Goal: Task Accomplishment & Management: Manage account settings

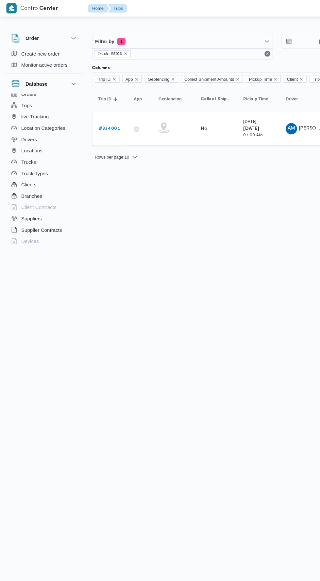
scroll to position [8, 0]
click at [58, 124] on button "Drivers" at bounding box center [41, 126] width 67 height 10
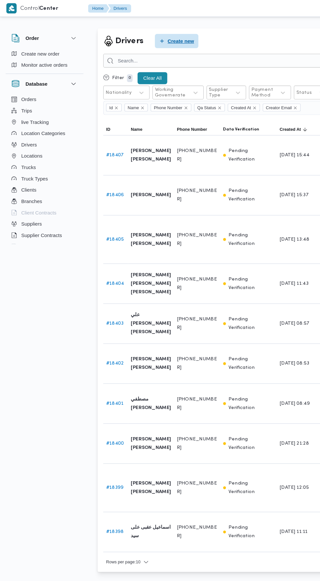
click at [166, 42] on span "Create new" at bounding box center [163, 37] width 40 height 13
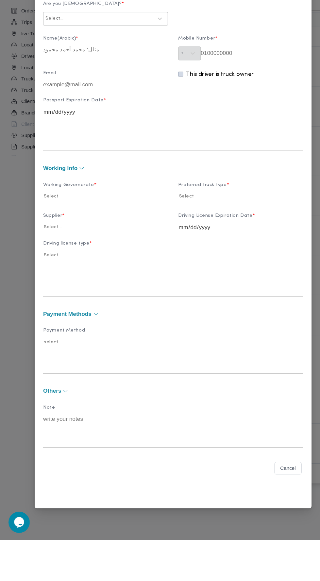
click at [32, 435] on div "New driver Personal Info Are you Egyptian? * Select... Name(Arabic) * Mobile Nu…" at bounding box center [160, 290] width 320 height 581
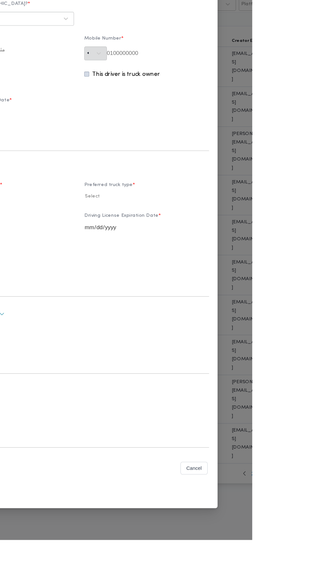
click at [320, 107] on div "New driver Personal Info Are you Egyptian? * Select... Name(Arabic) * Mobile Nu…" at bounding box center [160, 290] width 320 height 581
click at [280, 45] on button "Closes this modal window" at bounding box center [276, 41] width 8 height 8
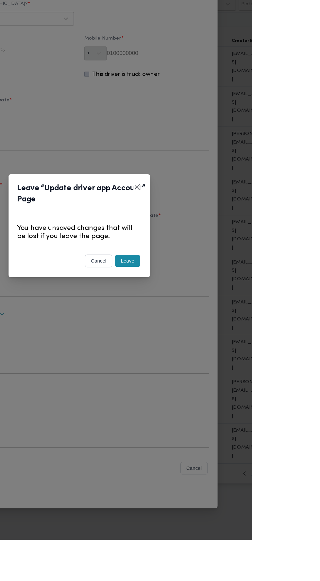
click at [226, 338] on div "cancel Leave" at bounding box center [160, 324] width 131 height 27
click at [216, 329] on button "Leave" at bounding box center [204, 322] width 23 height 11
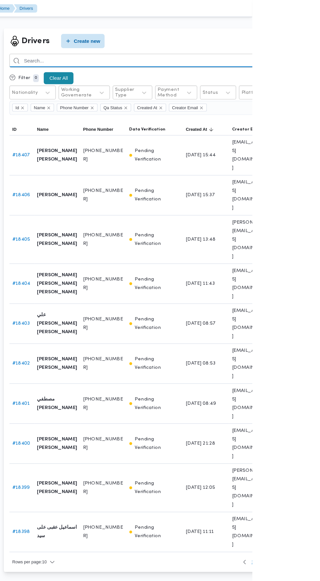
click at [235, 57] on input "search" at bounding box center [239, 56] width 288 height 13
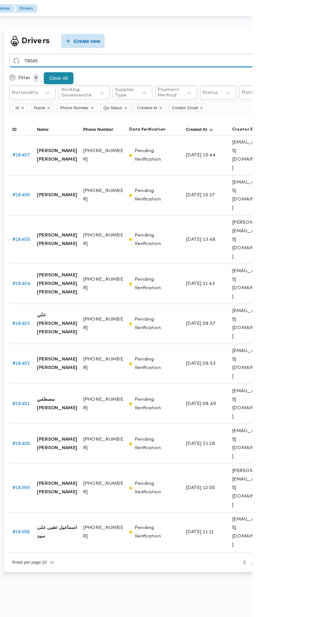
type input "79045"
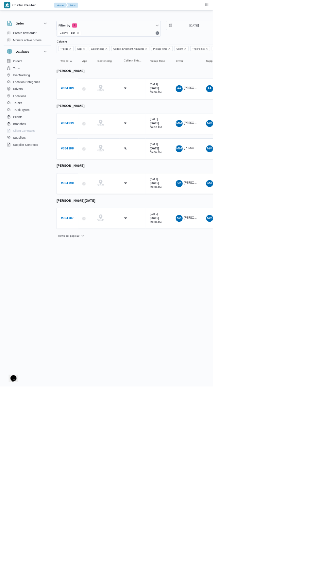
click at [105, 274] on b "# 334390" at bounding box center [101, 276] width 20 height 4
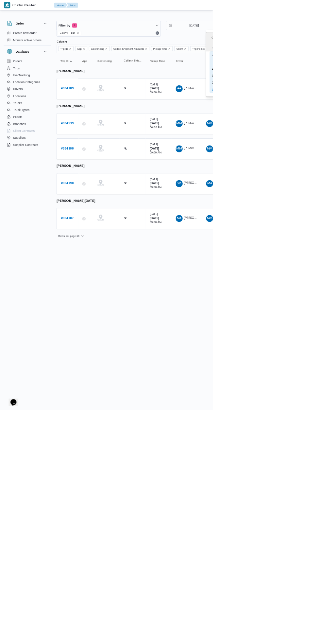
click at [320, 131] on div "31" at bounding box center [321, 134] width 10 height 10
type input "[DATE]"
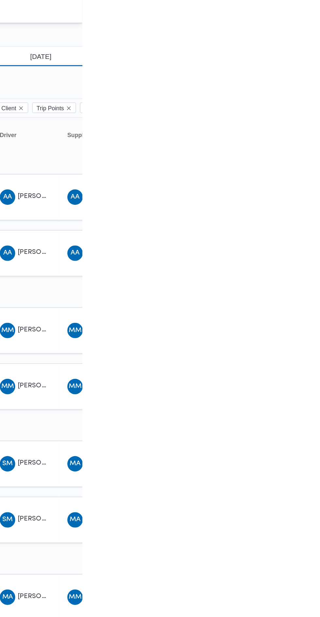
click at [302, 41] on input "[DATE]" at bounding box center [287, 38] width 74 height 13
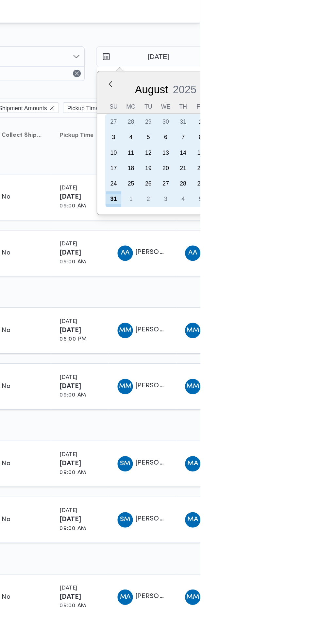
click at [260, 135] on div "31" at bounding box center [261, 134] width 10 height 10
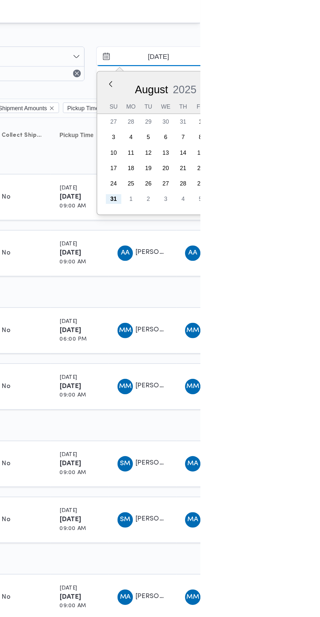
type input "[DATE]"
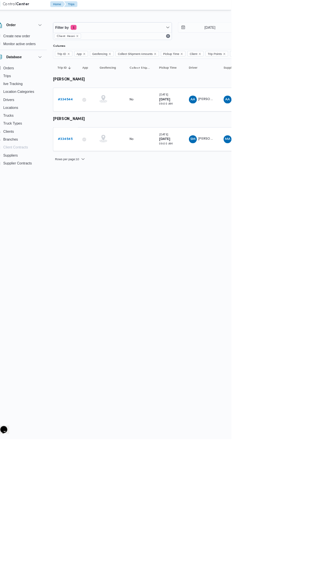
click at [102, 184] on b "# 334545" at bounding box center [101, 185] width 20 height 4
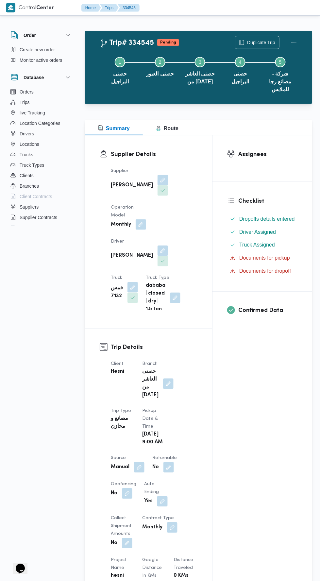
click at [158, 246] on button "button" at bounding box center [163, 251] width 10 height 10
click at [127, 261] on span "سالم محمد عبداللطيف سالم" at bounding box center [108, 260] width 38 height 7
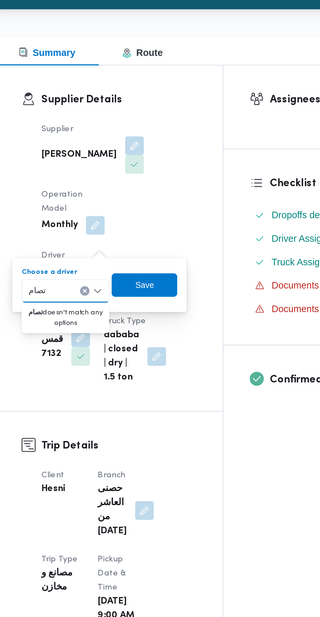
type input "تصام"
type input "عصام عط"
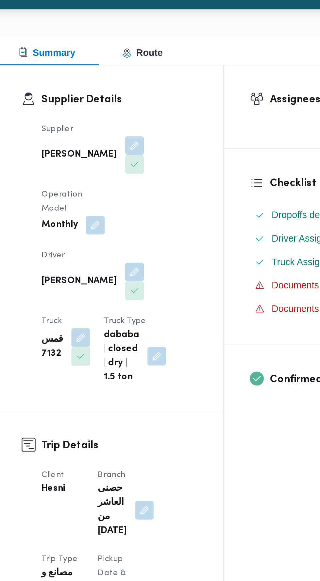
click at [138, 282] on button "button" at bounding box center [133, 287] width 10 height 10
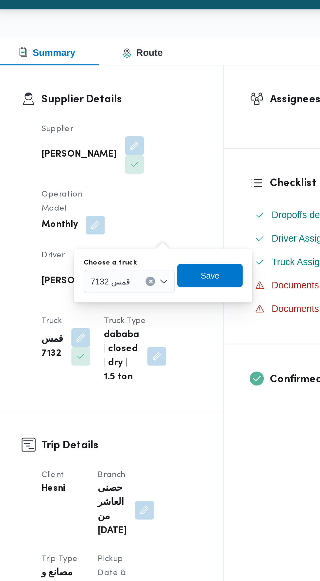
click at [163, 255] on input "Choose a truck" at bounding box center [163, 256] width 1 height 8
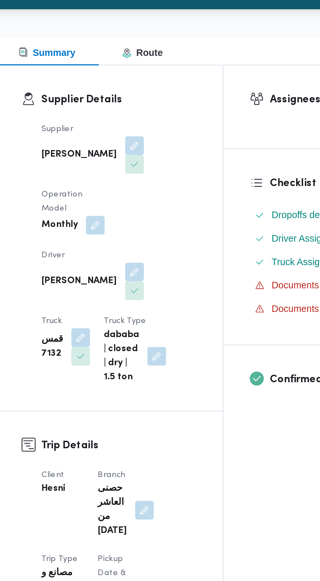
click at [202, 348] on div "Trip Details Client Hesni Branch حصنى العاشر من رمضان Trip Type مصانع و مخازن P…" at bounding box center [148, 521] width 127 height 384
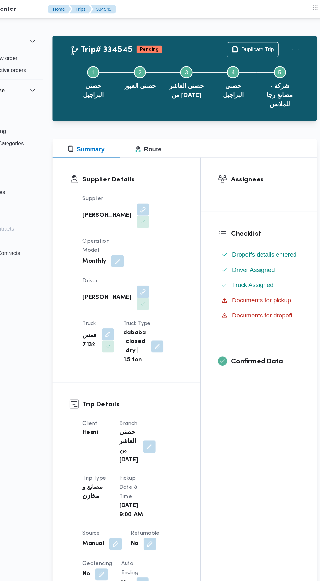
scroll to position [1, 0]
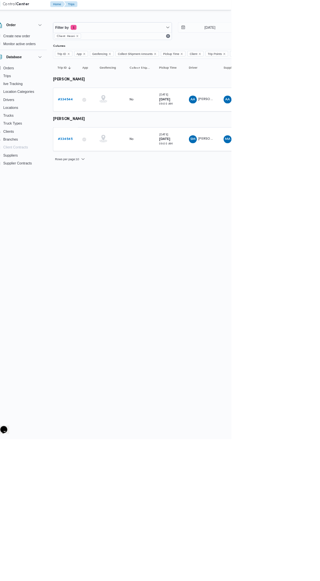
click at [104, 184] on b "# 334545" at bounding box center [101, 185] width 20 height 4
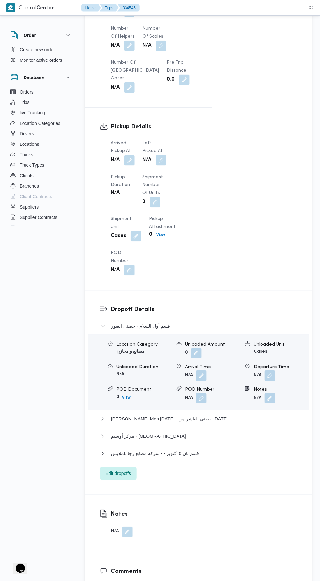
scroll to position [604, 0]
click at [132, 160] on button "button" at bounding box center [129, 161] width 10 height 10
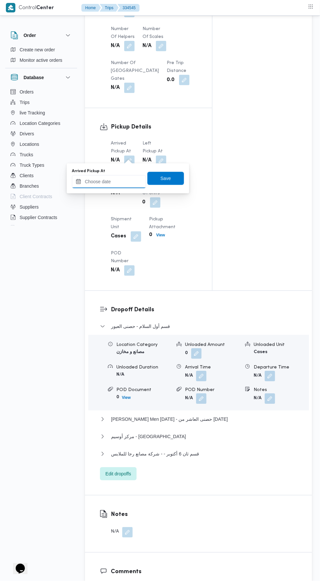
click at [133, 181] on input "Arrived Pickup At" at bounding box center [109, 181] width 74 height 13
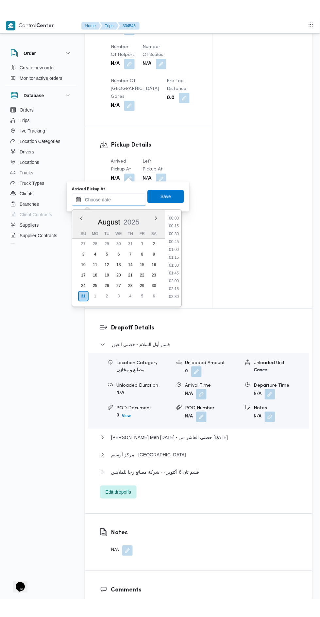
scroll to position [269, 0]
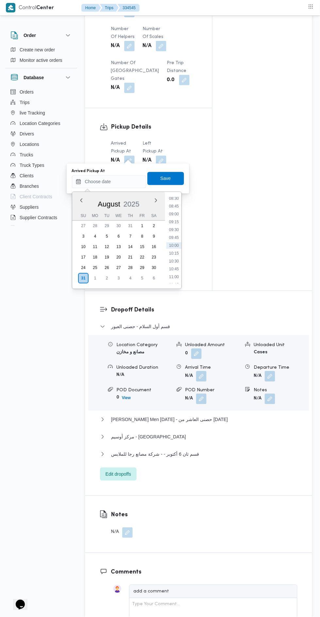
click at [174, 246] on li "10:00" at bounding box center [173, 245] width 15 height 7
type input "31/08/2025 10:00"
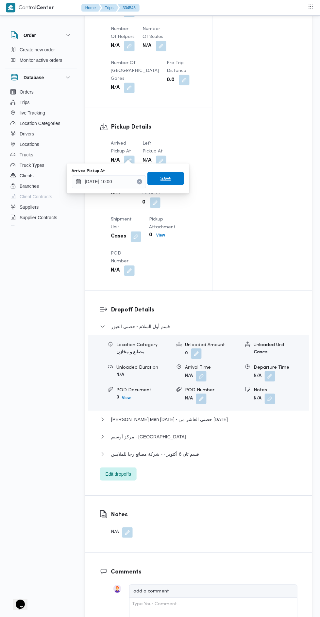
click at [166, 179] on span "Save" at bounding box center [166, 179] width 10 height 8
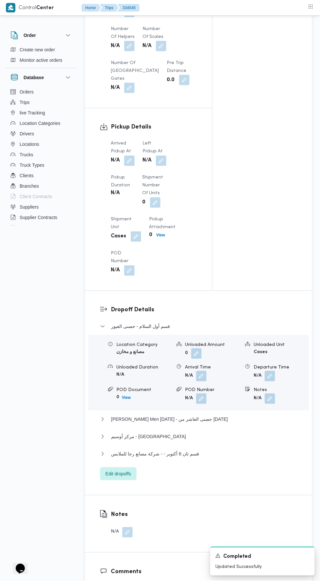
click at [166, 156] on button "button" at bounding box center [161, 161] width 10 height 10
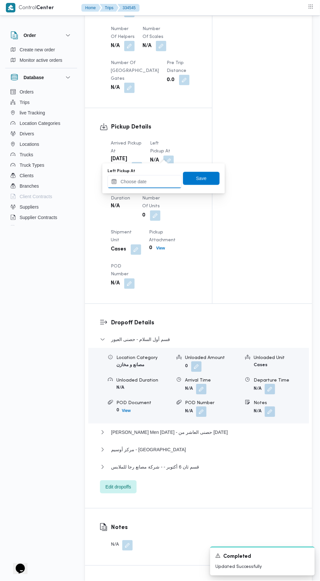
click at [156, 181] on input "Left Pickup At" at bounding box center [145, 181] width 74 height 13
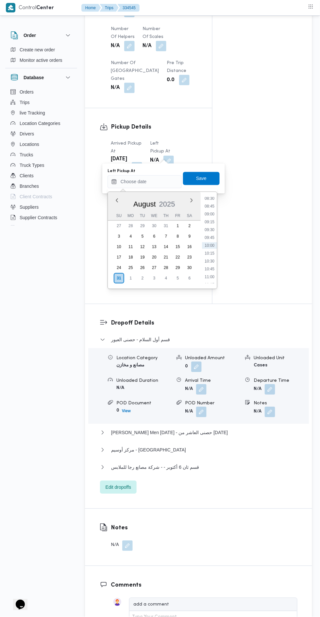
click at [211, 276] on li "11:00" at bounding box center [209, 277] width 15 height 7
type input "31/08/2025 11:00"
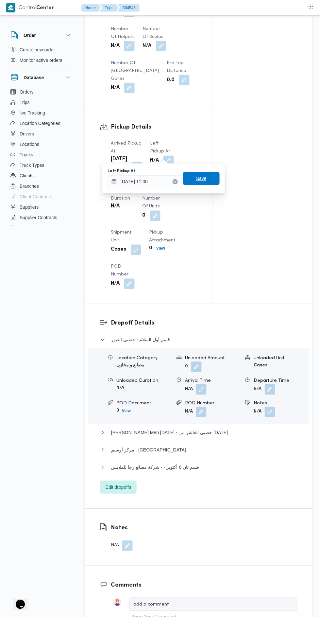
click at [202, 181] on span "Save" at bounding box center [201, 179] width 10 height 8
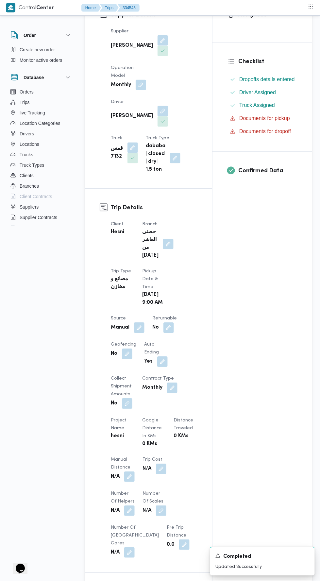
scroll to position [0, 0]
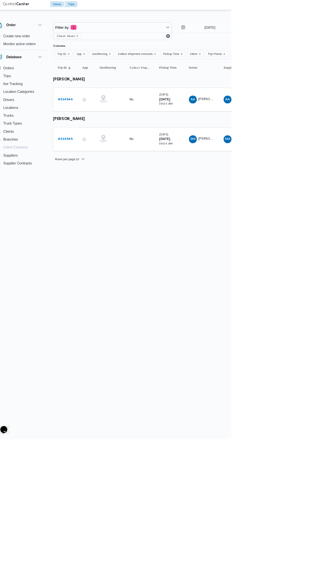
click at [102, 132] on b "# 334544" at bounding box center [101, 133] width 20 height 4
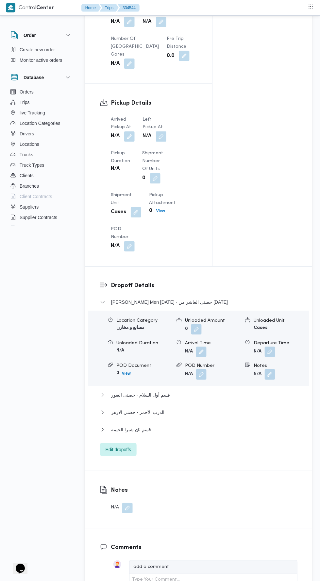
scroll to position [604, 0]
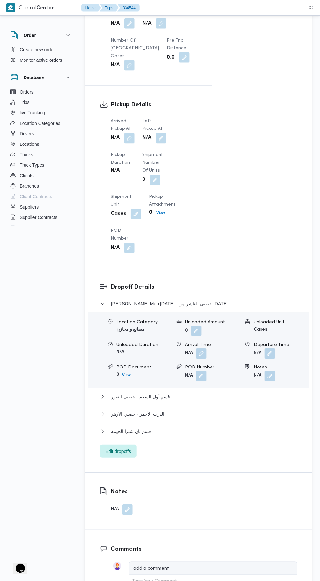
click at [133, 144] on button "button" at bounding box center [129, 138] width 10 height 10
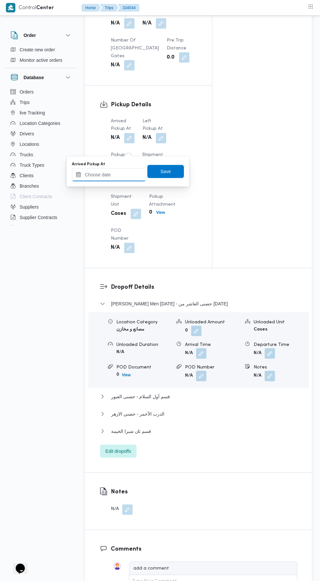
click at [130, 174] on input "Arrived Pickup At" at bounding box center [109, 174] width 74 height 13
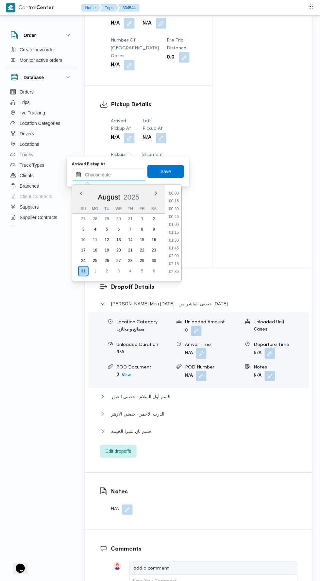
scroll to position [269, 0]
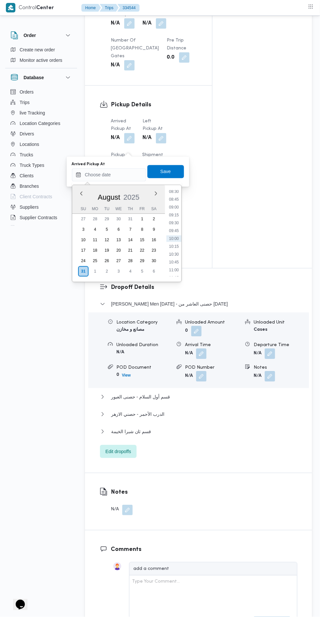
click at [176, 205] on li "09:00" at bounding box center [173, 207] width 15 height 7
type input "[DATE] 09:00"
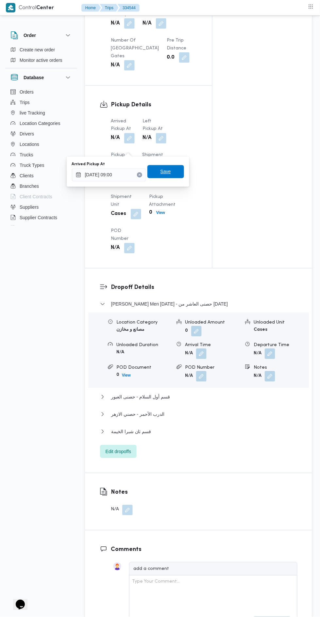
click at [174, 171] on span "Save" at bounding box center [165, 171] width 37 height 13
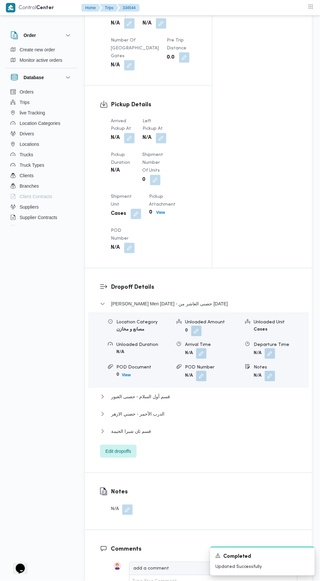
click at [159, 144] on button "button" at bounding box center [161, 138] width 10 height 10
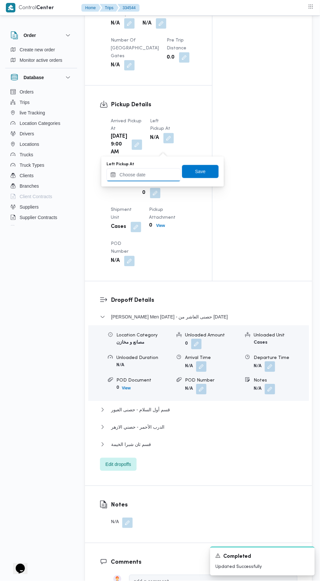
click at [154, 173] on input "Left Pickup At" at bounding box center [144, 174] width 74 height 13
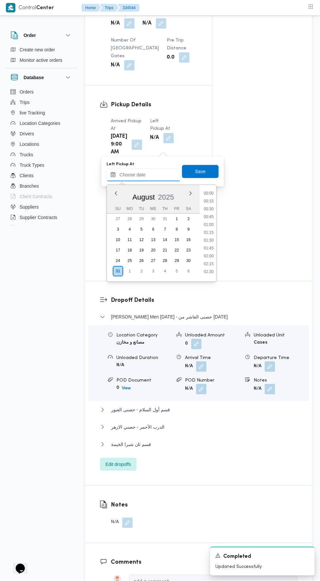
scroll to position [277, 0]
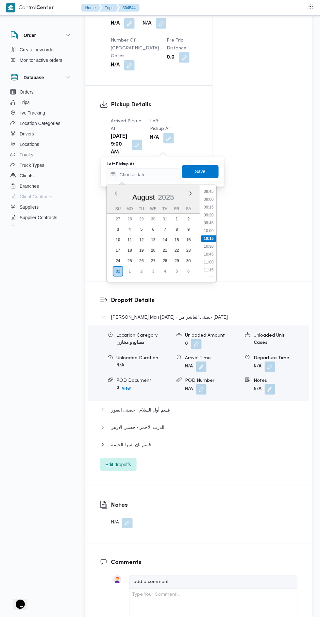
click at [209, 222] on li "09:45" at bounding box center [208, 223] width 15 height 7
type input "31/08/2025 09:45"
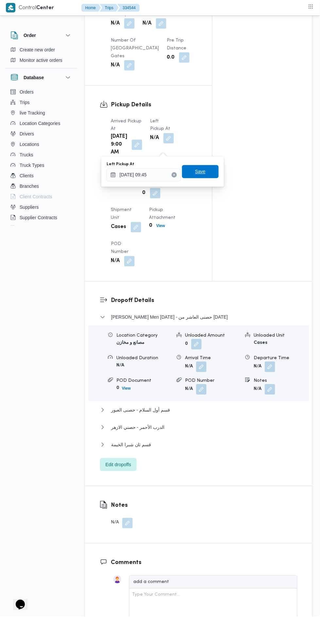
click at [202, 171] on span "Save" at bounding box center [200, 172] width 10 height 8
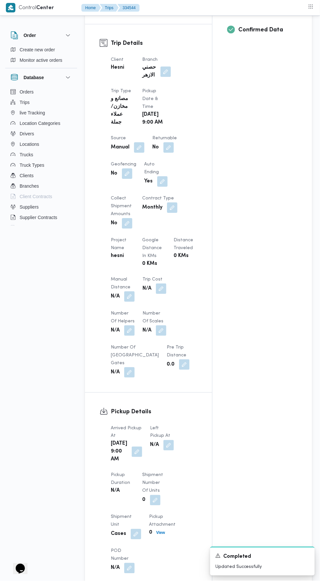
scroll to position [0, 0]
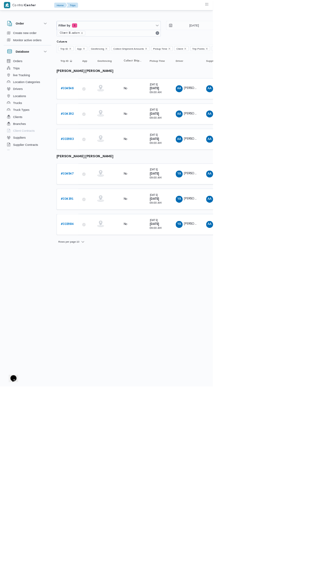
click at [107, 259] on b "# 334547" at bounding box center [101, 261] width 20 height 4
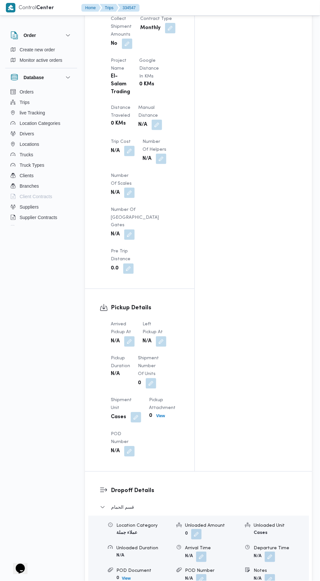
scroll to position [519, 0]
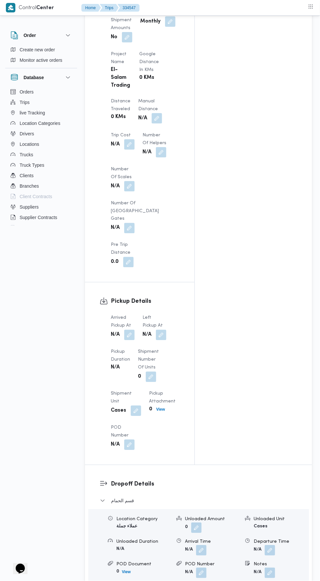
click at [127, 330] on button "button" at bounding box center [129, 335] width 10 height 10
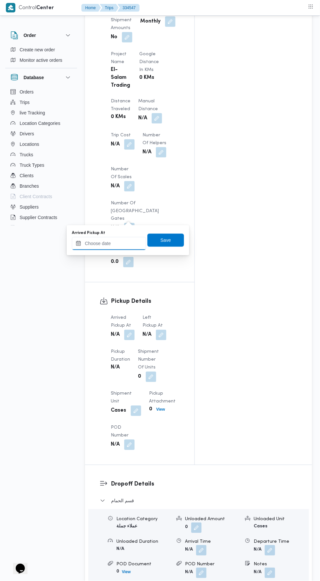
click at [125, 243] on input "Arrived Pickup At" at bounding box center [109, 243] width 74 height 13
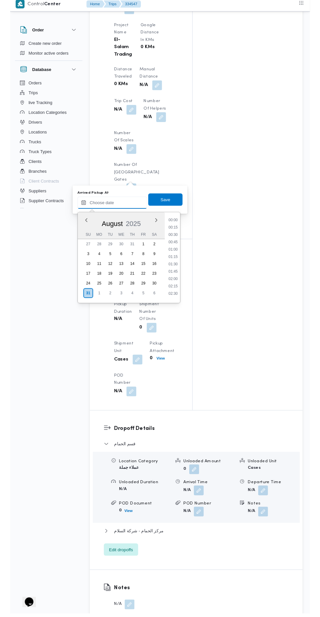
scroll to position [269, 0]
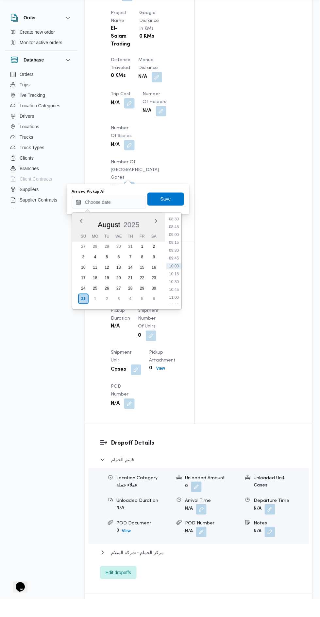
click at [174, 244] on li "08:45" at bounding box center [173, 244] width 15 height 7
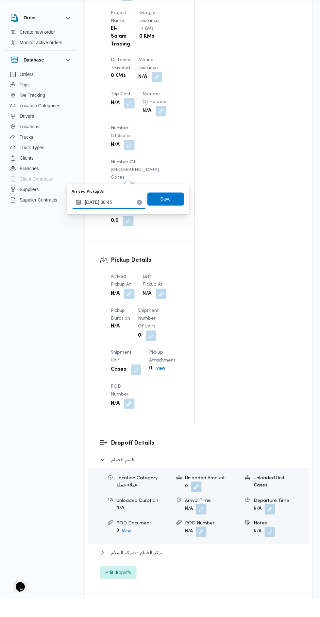
click at [135, 217] on input "[DATE] 08:45" at bounding box center [109, 219] width 74 height 13
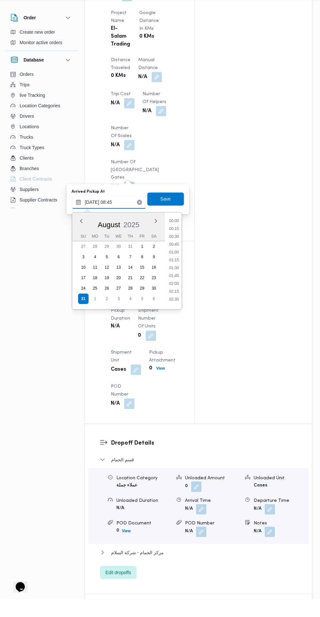
scroll to position [230, 0]
click at [179, 291] on li "09:00" at bounding box center [173, 291] width 15 height 7
type input "[DATE] 09:00"
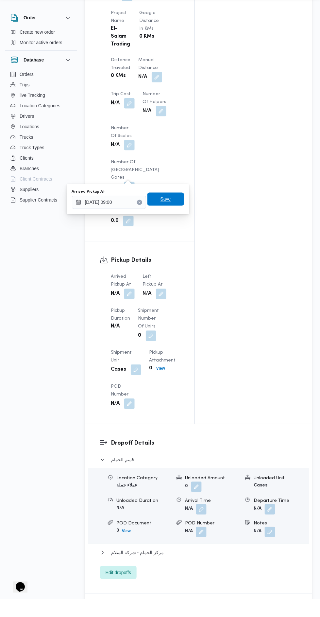
click at [170, 222] on span "Save" at bounding box center [165, 216] width 37 height 13
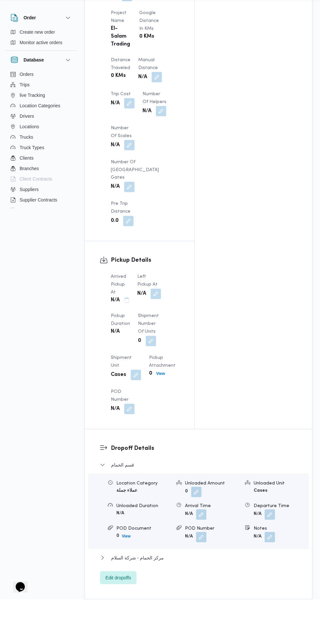
scroll to position [543, 0]
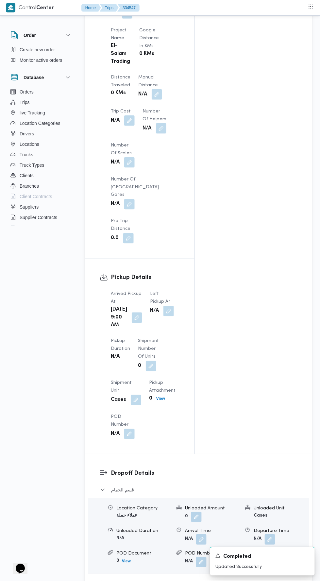
click at [168, 306] on button "button" at bounding box center [168, 311] width 10 height 10
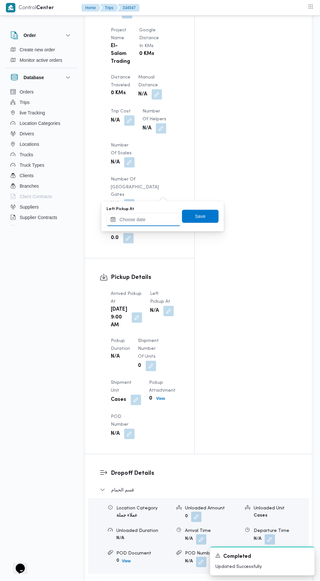
click at [156, 217] on input "Left Pickup At" at bounding box center [144, 219] width 74 height 13
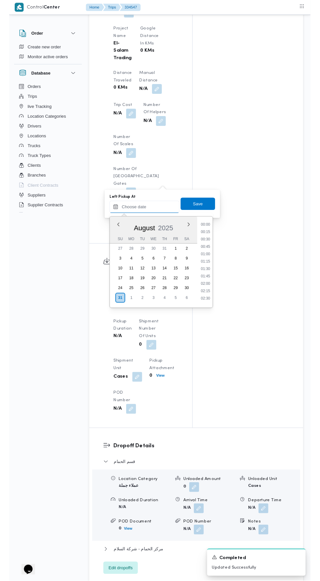
scroll to position [269, 0]
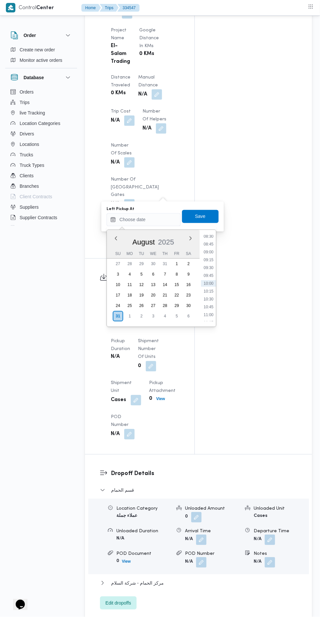
click at [209, 296] on li "10:30" at bounding box center [208, 299] width 15 height 7
type input "[DATE] 10:30"
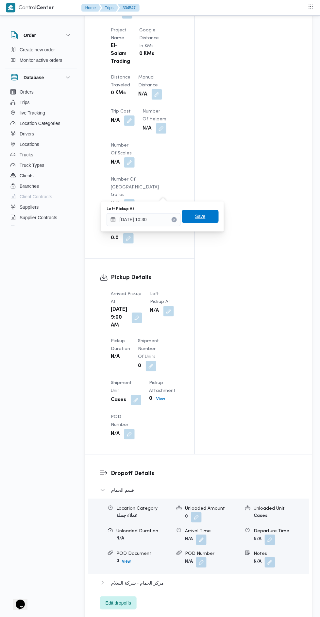
click at [206, 220] on span "Save" at bounding box center [200, 216] width 37 height 13
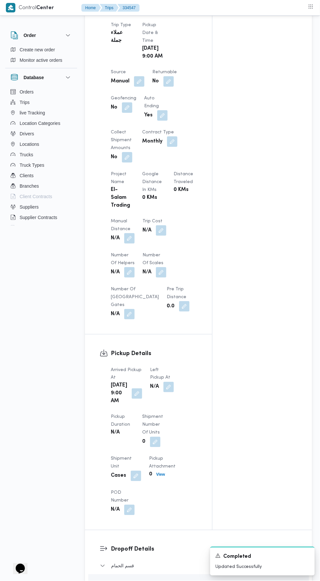
scroll to position [0, 0]
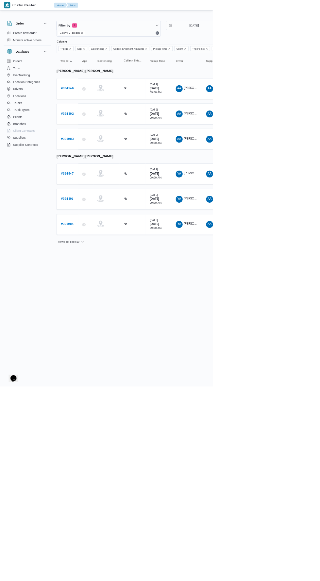
click at [104, 132] on b "# 334546" at bounding box center [101, 133] width 20 height 4
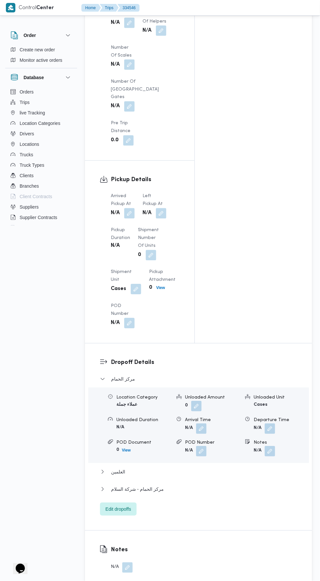
scroll to position [639, 0]
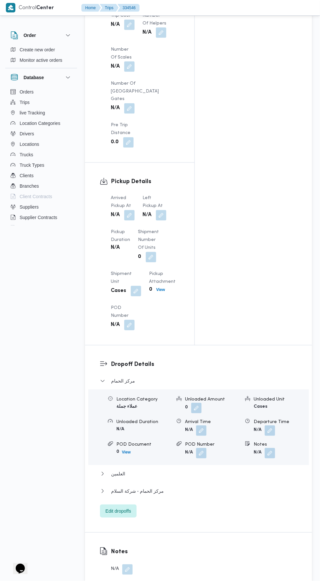
click at [134, 210] on span at bounding box center [128, 215] width 14 height 10
click at [132, 210] on button "button" at bounding box center [129, 215] width 10 height 10
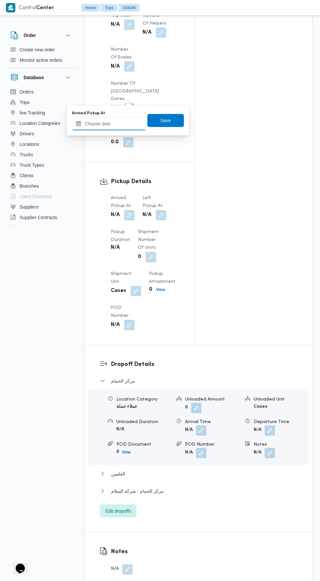
click at [128, 122] on input "Arrived Pickup At" at bounding box center [109, 123] width 74 height 13
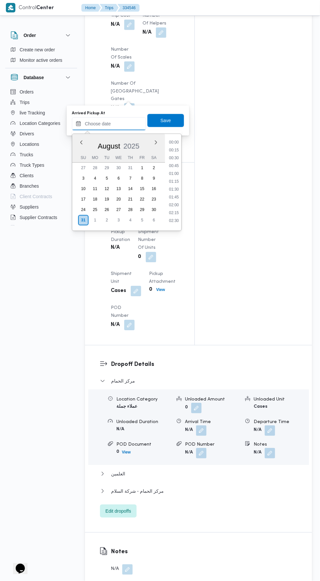
scroll to position [269, 0]
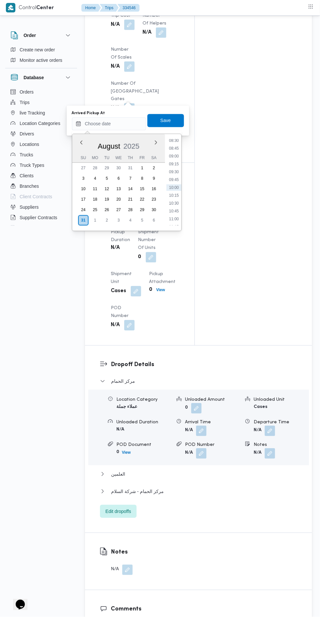
click at [175, 157] on li "09:00" at bounding box center [173, 156] width 15 height 7
type input "[DATE] 09:00"
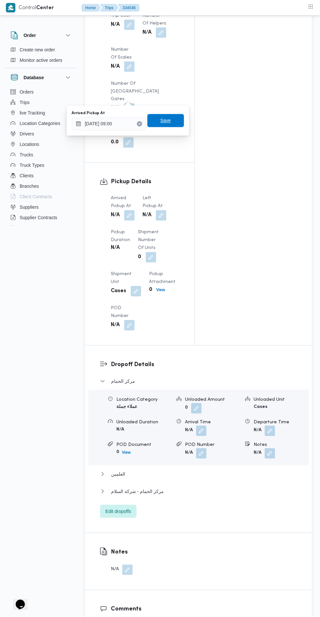
click at [172, 117] on span "Save" at bounding box center [165, 120] width 37 height 13
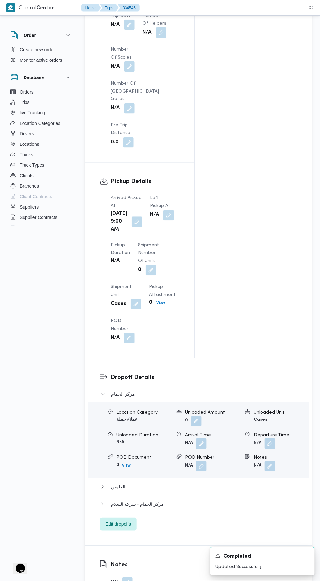
click at [163, 210] on button "button" at bounding box center [168, 215] width 10 height 10
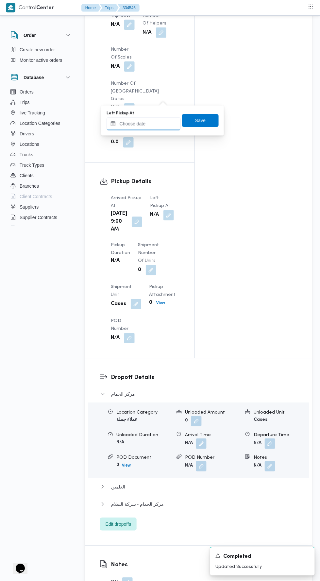
click at [156, 123] on input "Left Pickup At" at bounding box center [144, 123] width 74 height 13
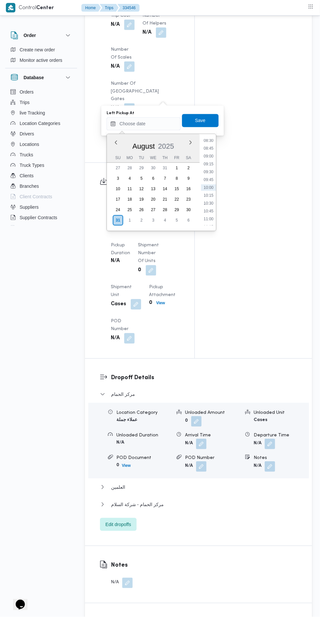
click at [212, 194] on li "10:15" at bounding box center [208, 195] width 15 height 7
type input "[DATE] 10:15"
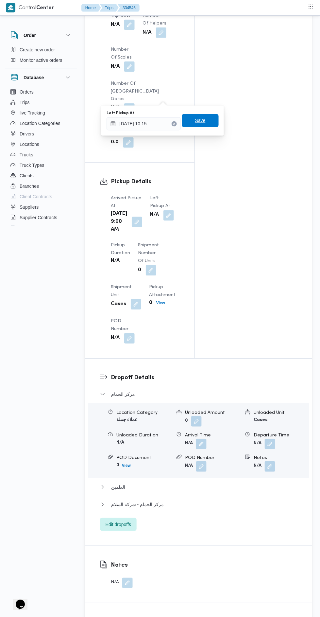
click at [210, 121] on span "Save" at bounding box center [200, 120] width 37 height 13
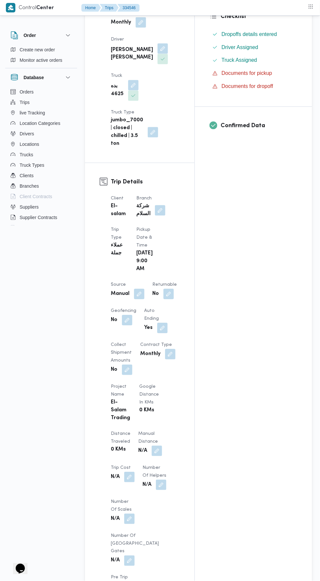
scroll to position [0, 0]
